Goal: Task Accomplishment & Management: Complete application form

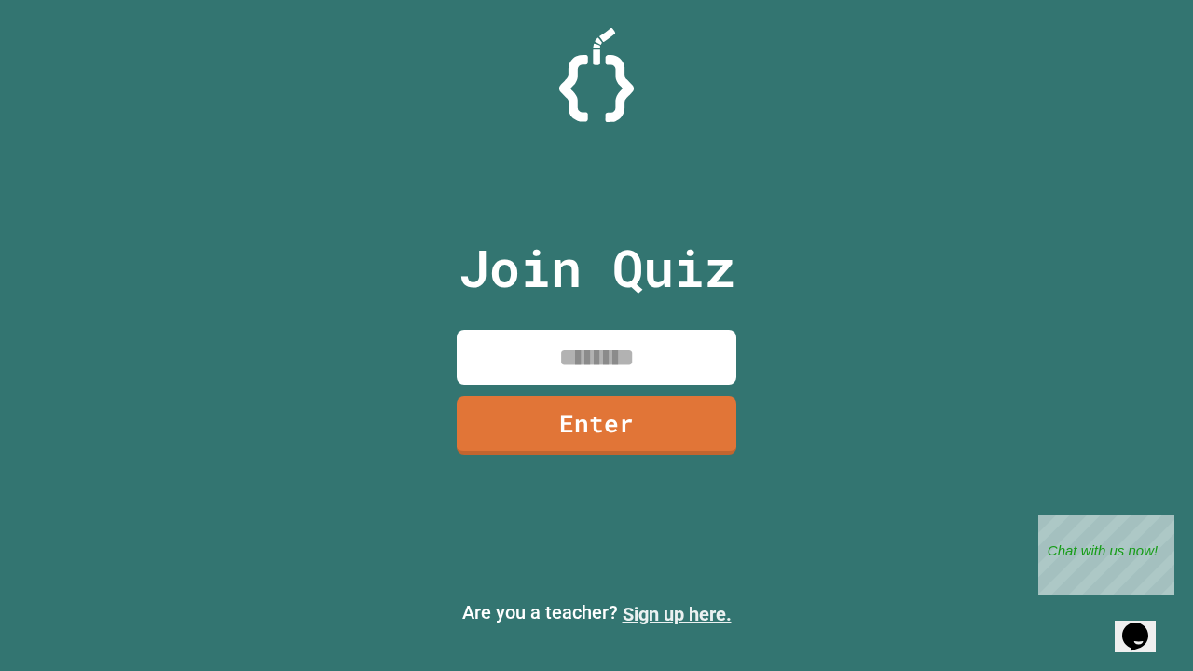
click at [677, 614] on link "Sign up here." at bounding box center [677, 614] width 109 height 22
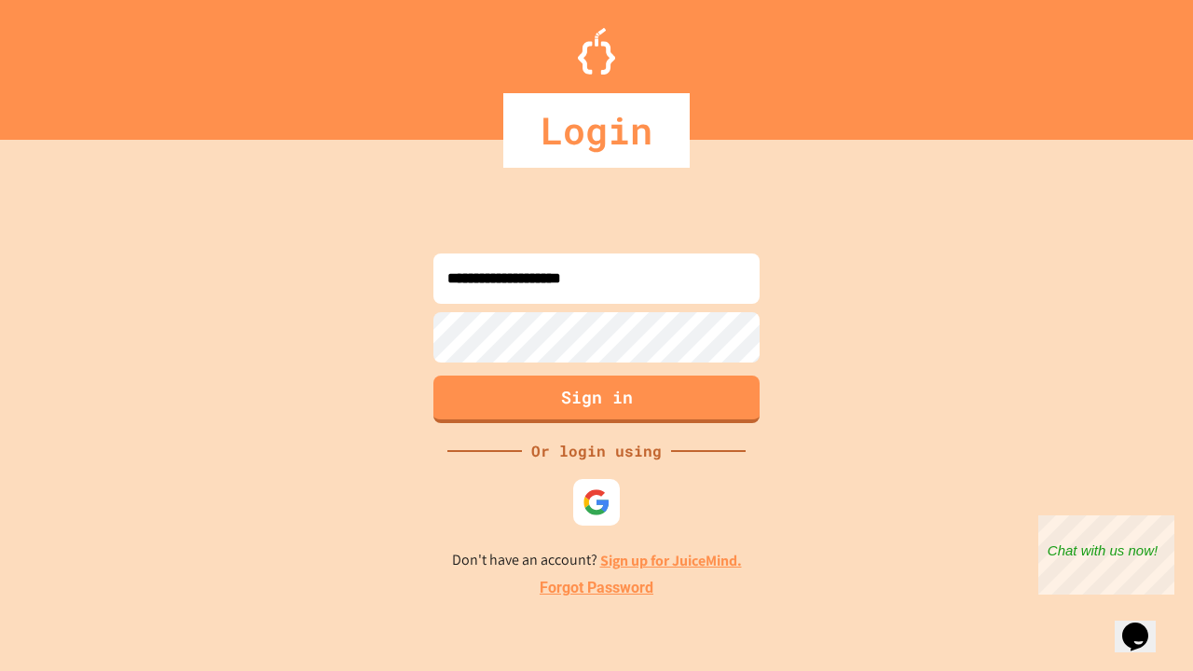
type input "**********"
